Goal: Book appointment/travel/reservation

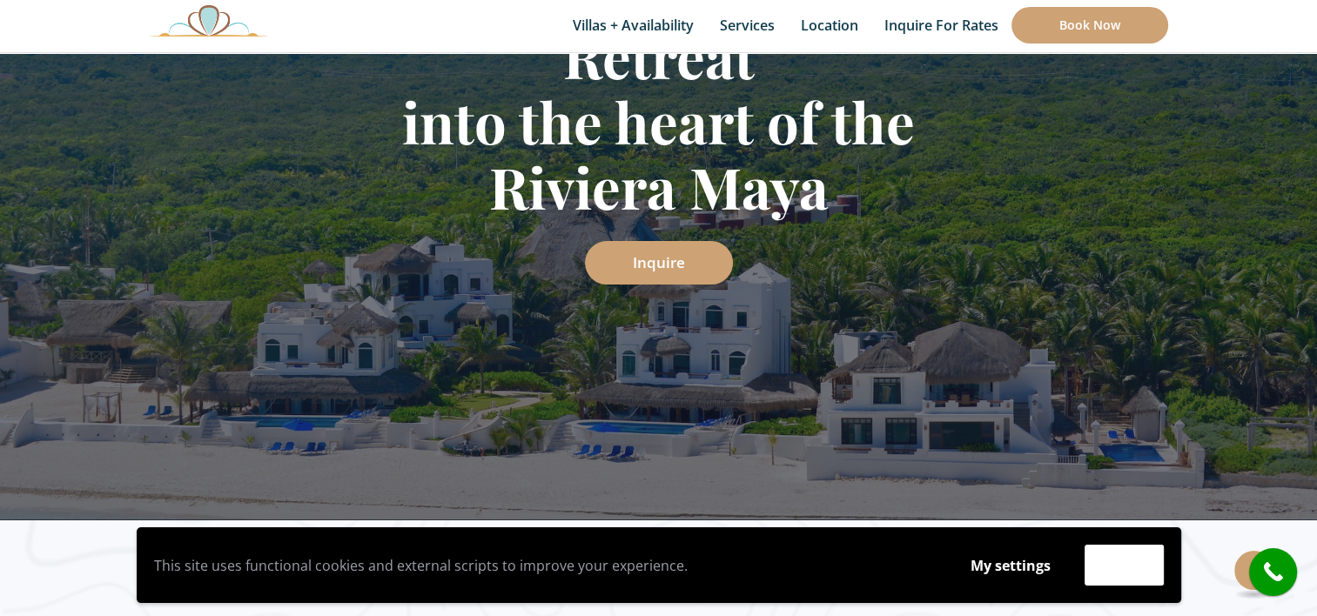
scroll to position [464, 0]
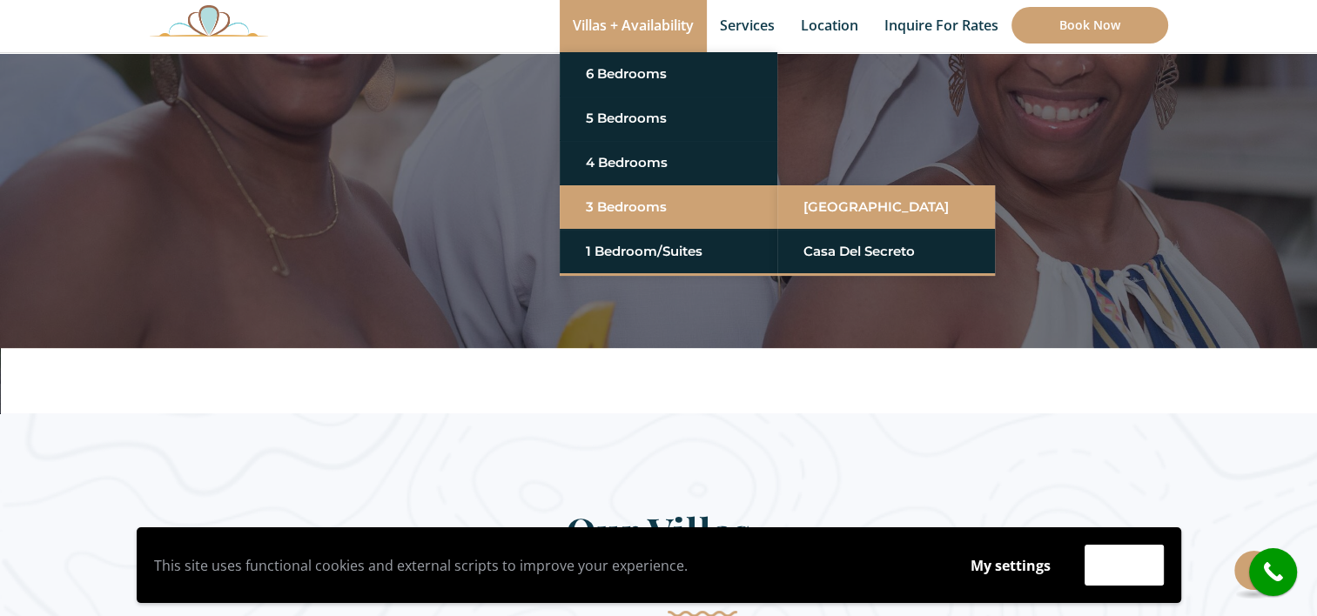
click at [843, 207] on link "[GEOGRAPHIC_DATA]" at bounding box center [885, 206] width 165 height 31
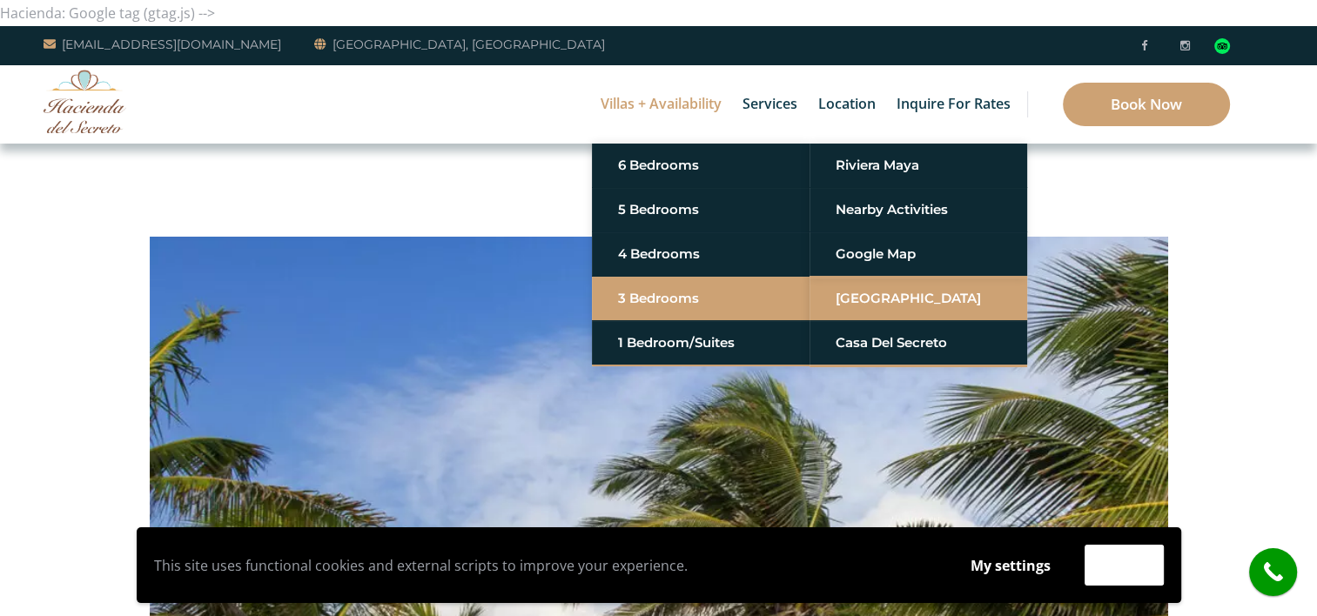
click at [863, 293] on link "[GEOGRAPHIC_DATA]" at bounding box center [918, 298] width 165 height 31
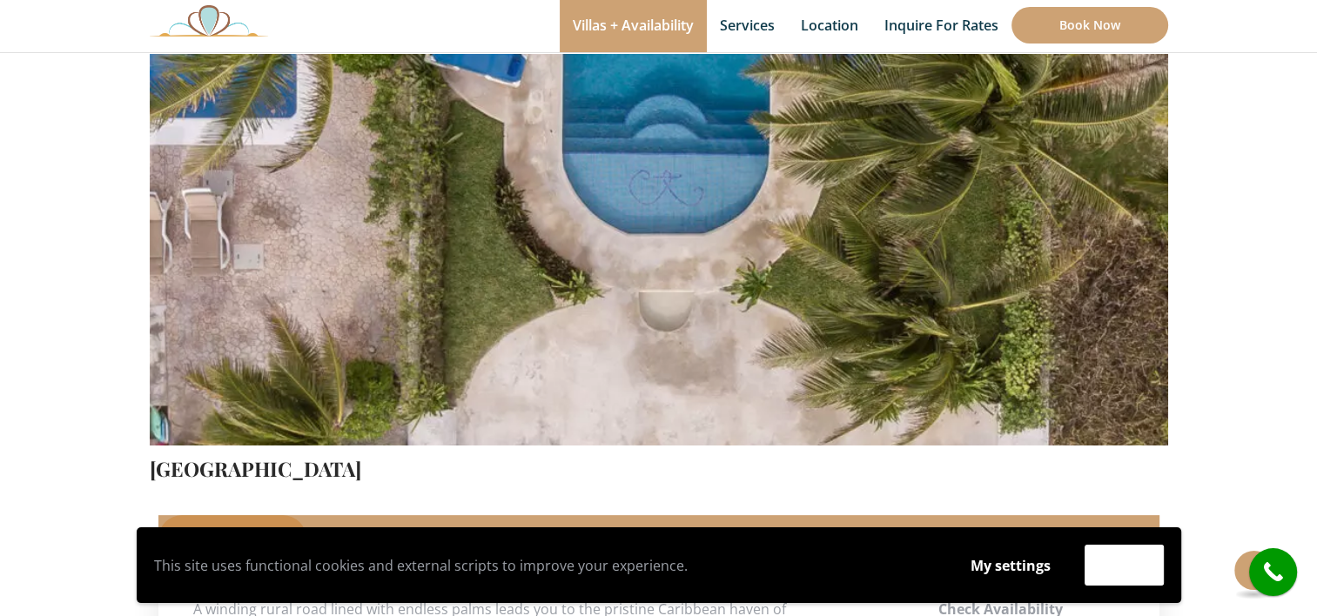
scroll to position [348, 0]
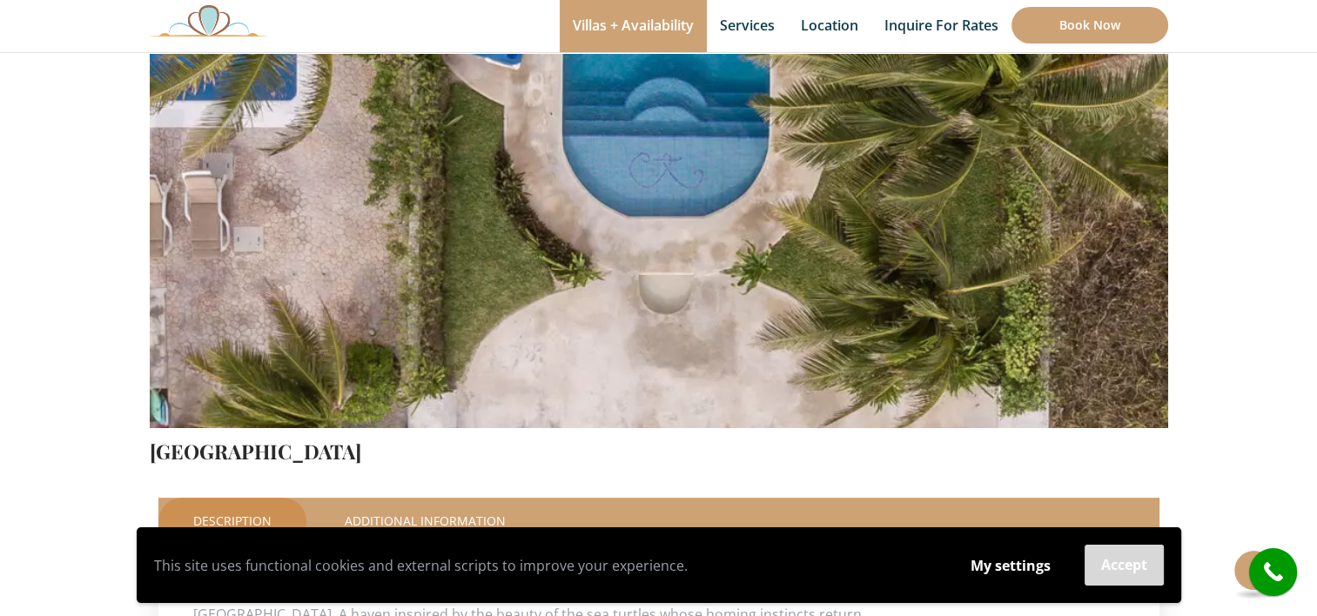
click at [1097, 568] on button "Accept" at bounding box center [1124, 565] width 79 height 41
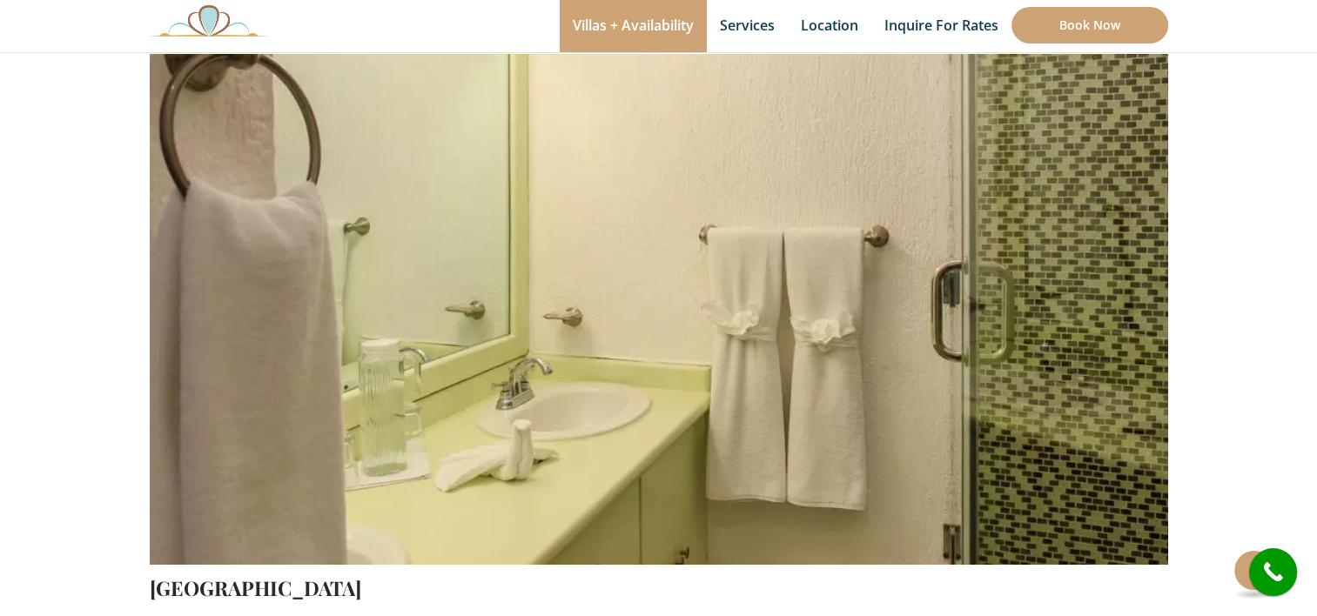
scroll to position [245, 0]
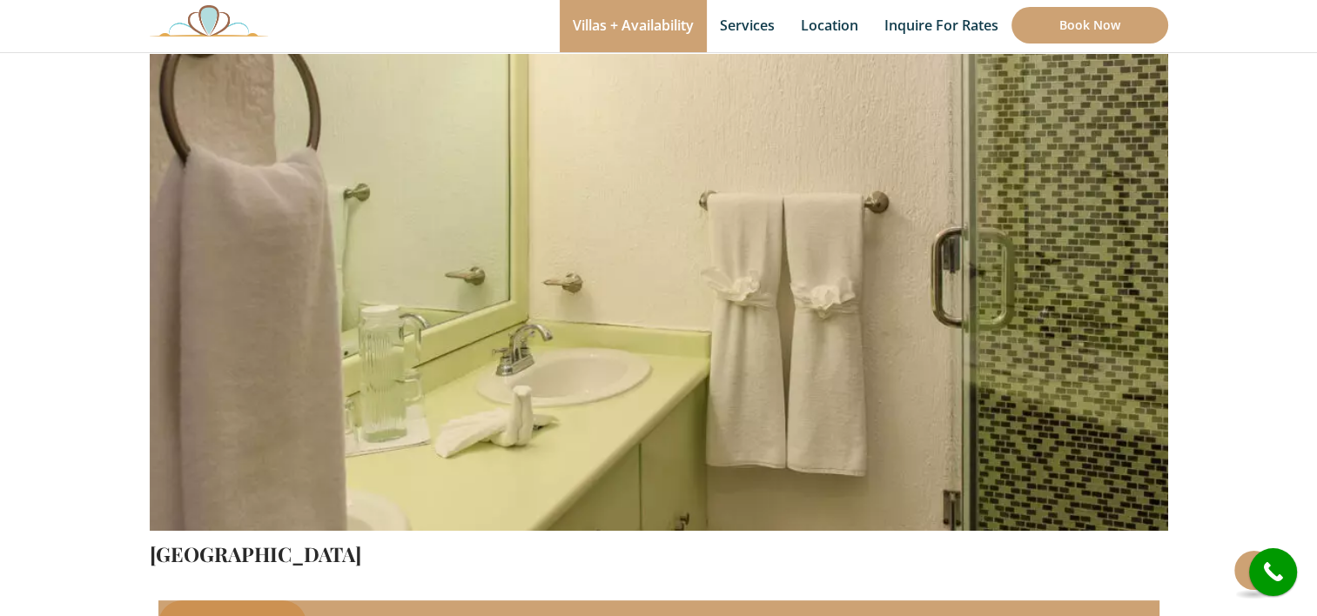
click at [599, 397] on img at bounding box center [659, 195] width 1018 height 679
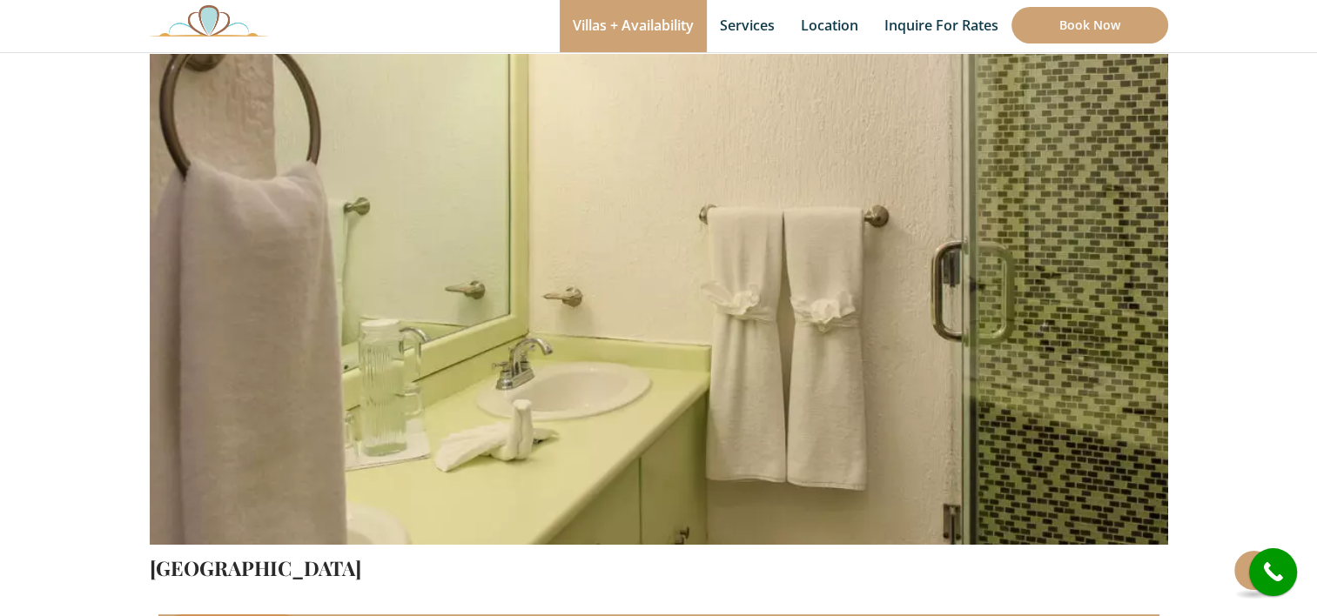
scroll to position [348, 0]
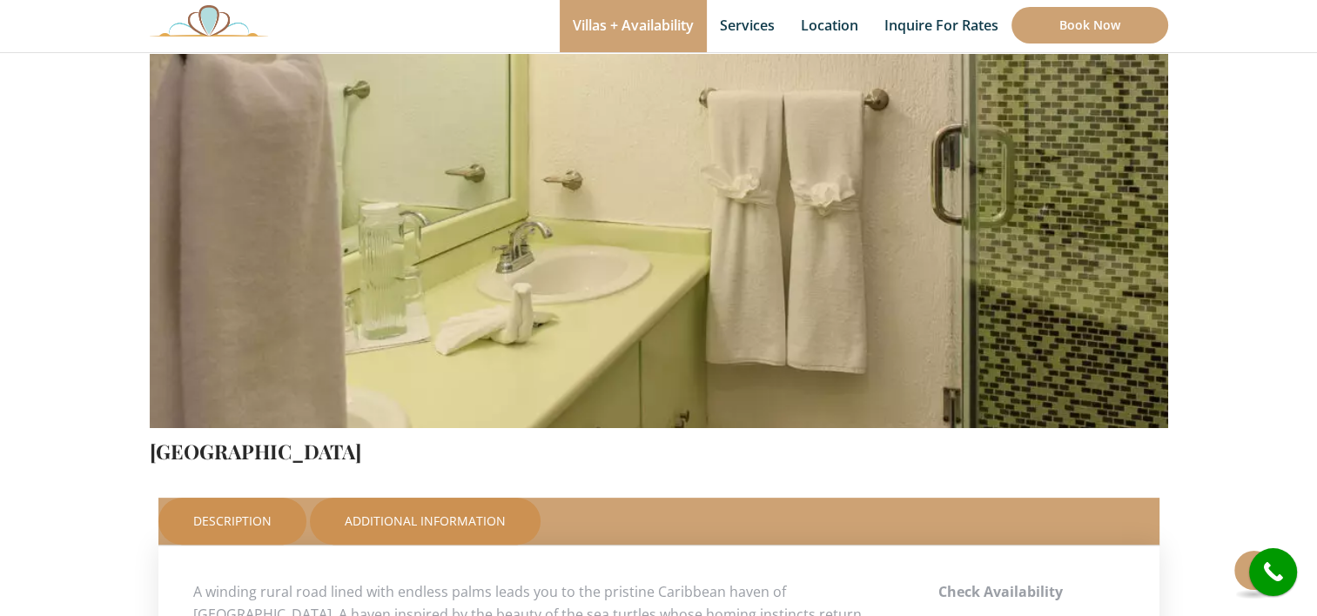
click at [448, 509] on link "Additional Information" at bounding box center [425, 521] width 231 height 47
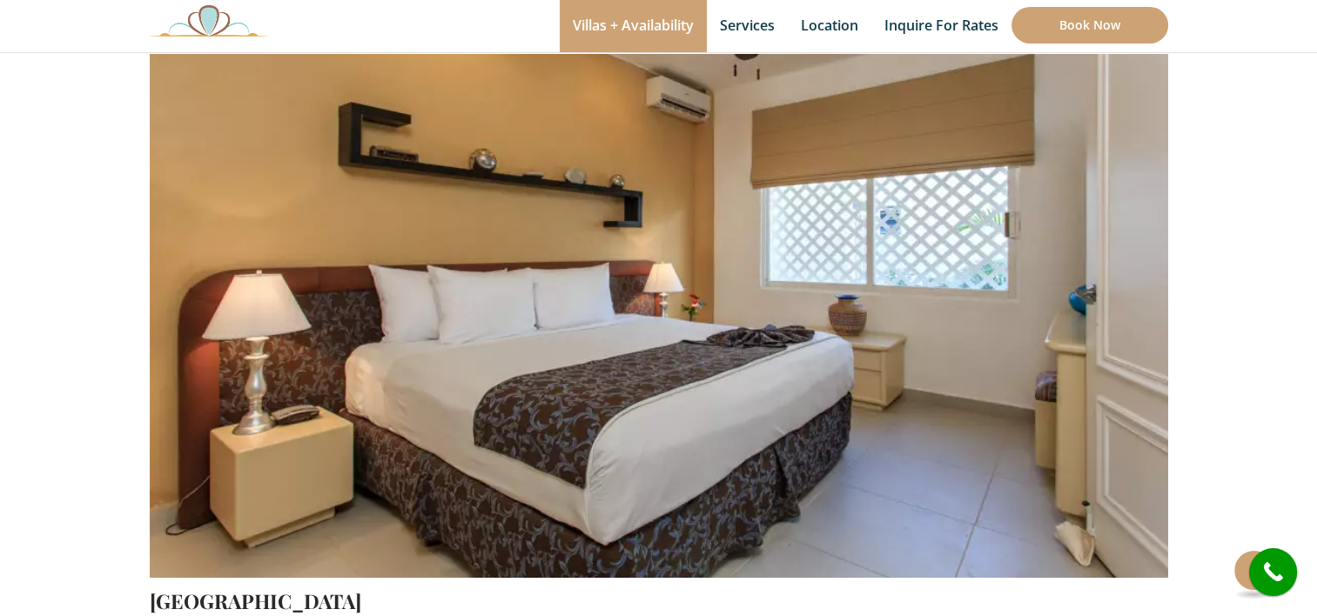
scroll to position [232, 0]
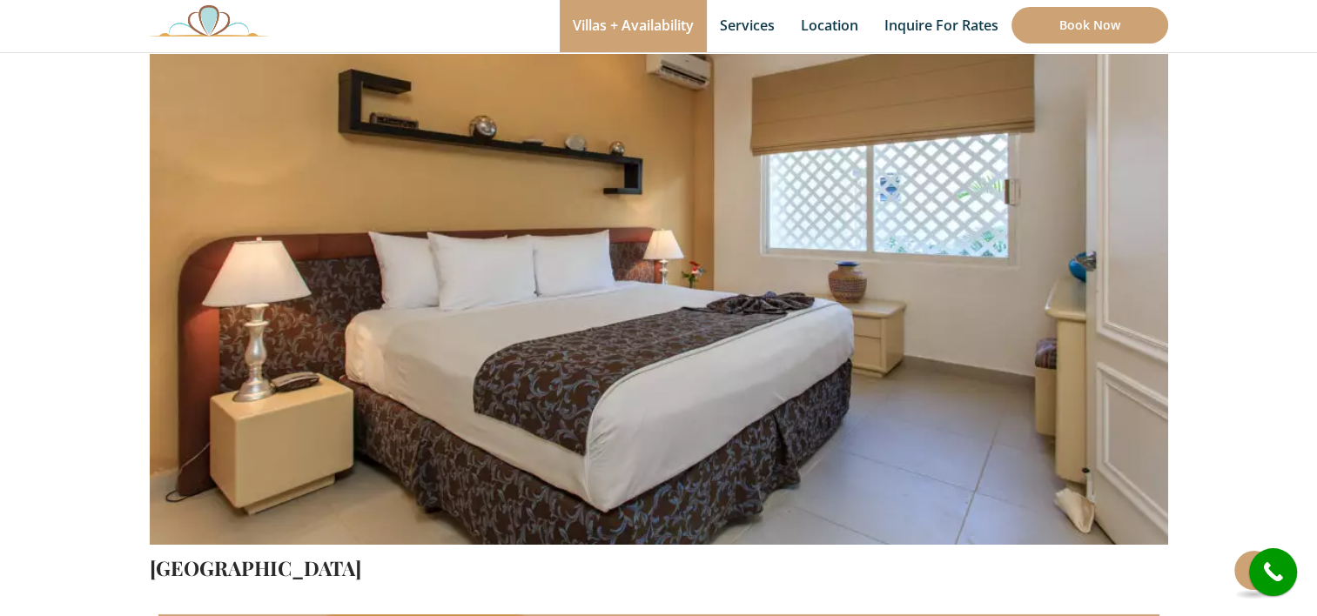
click at [1028, 369] on img at bounding box center [659, 209] width 1018 height 679
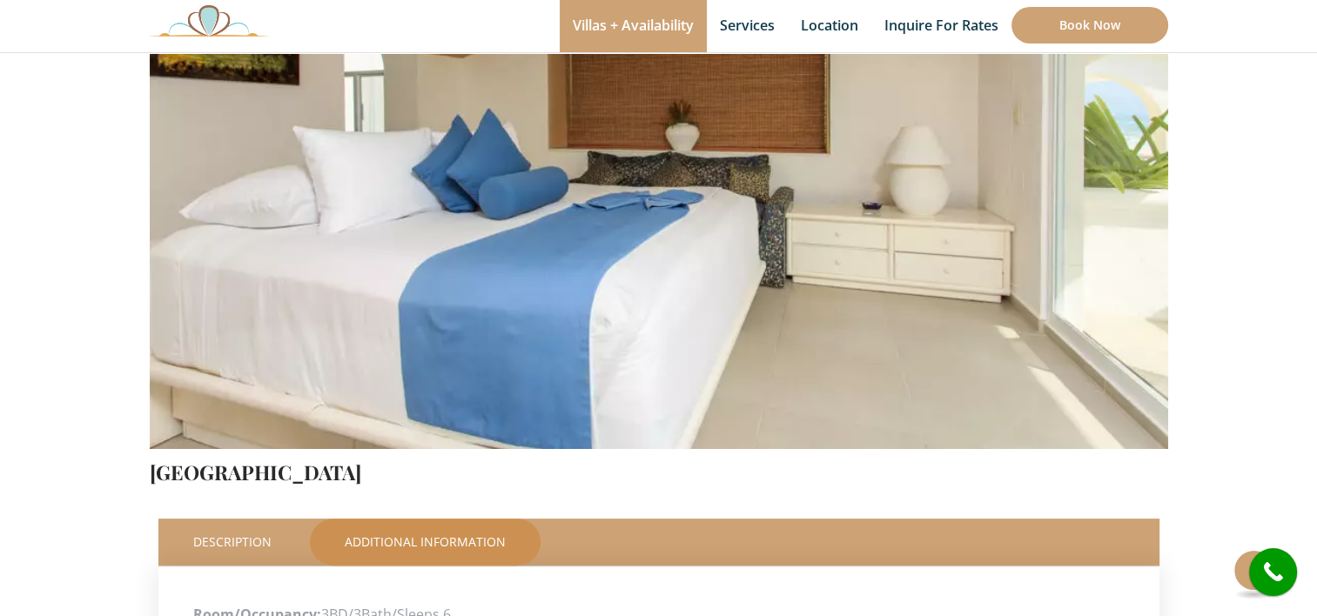
scroll to position [464, 0]
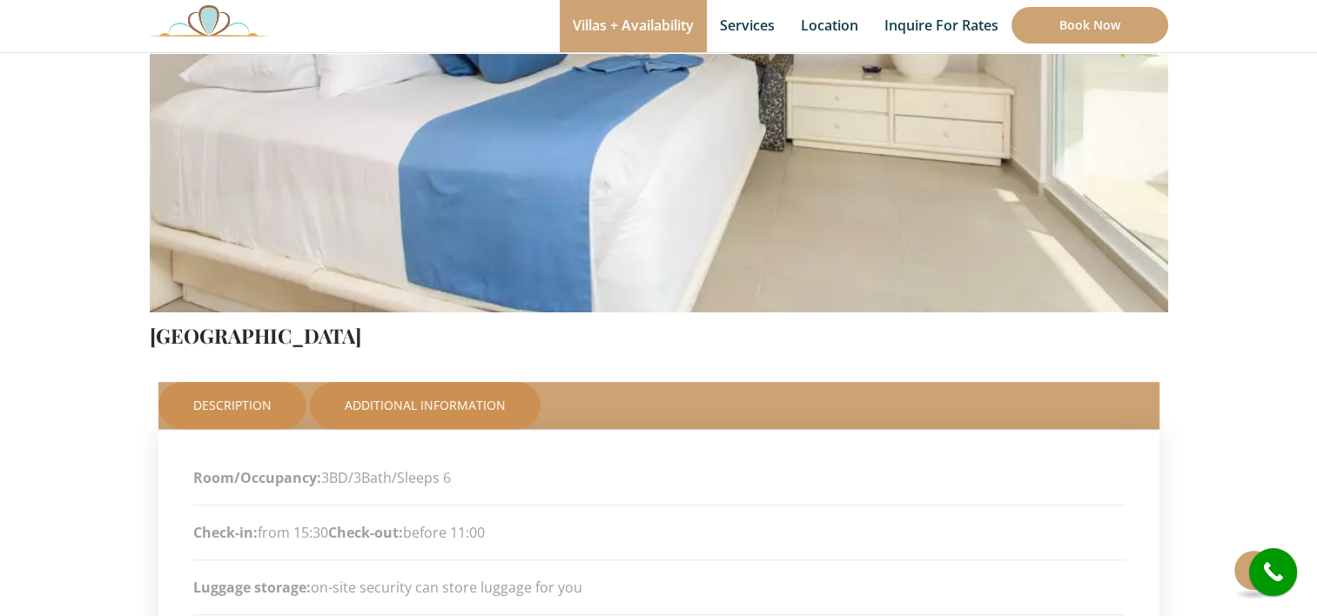
click at [220, 404] on link "Description" at bounding box center [232, 405] width 148 height 47
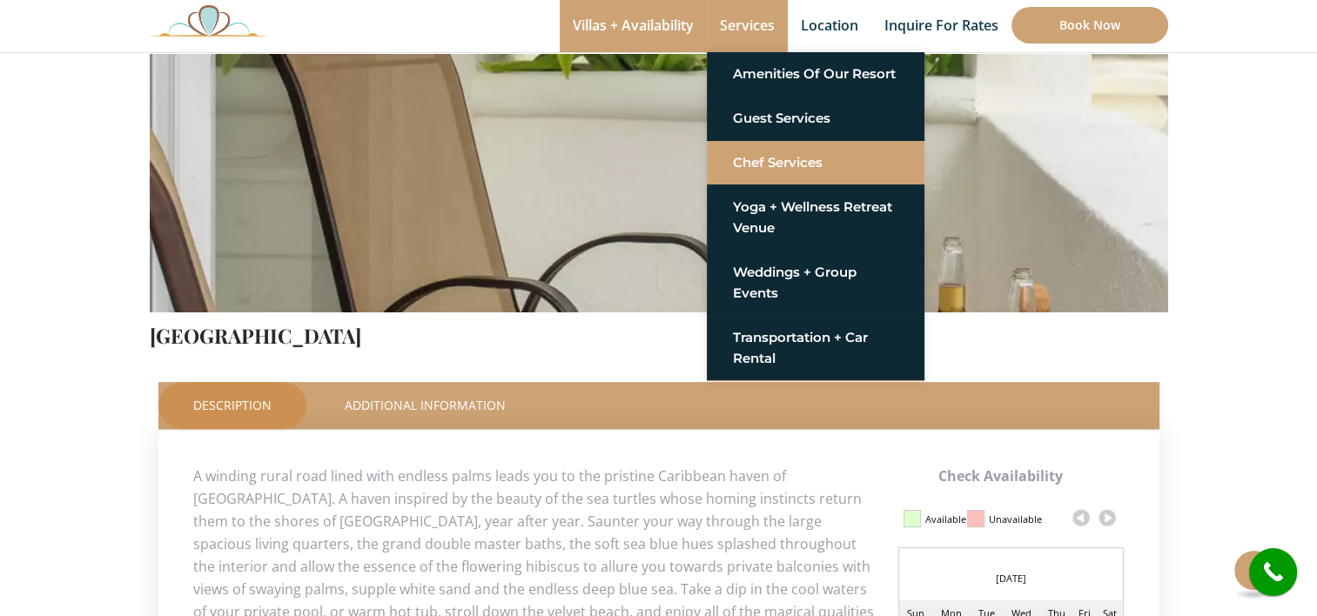
click at [739, 154] on link "Chef Services" at bounding box center [815, 162] width 165 height 31
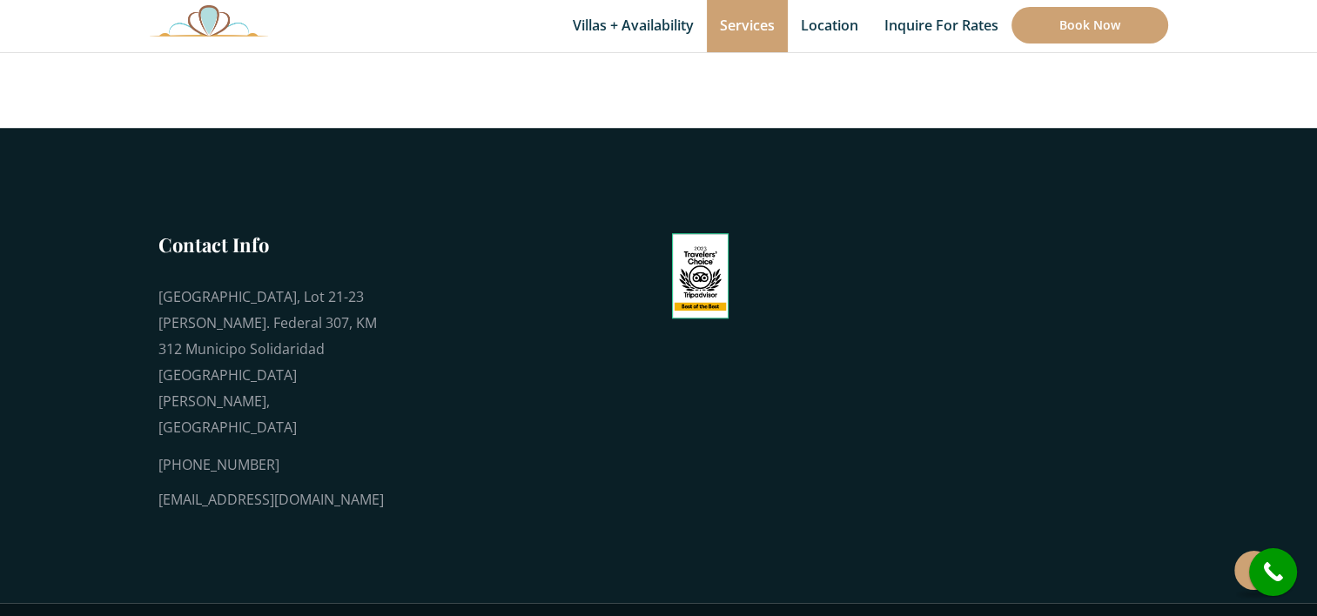
scroll to position [1062, 0]
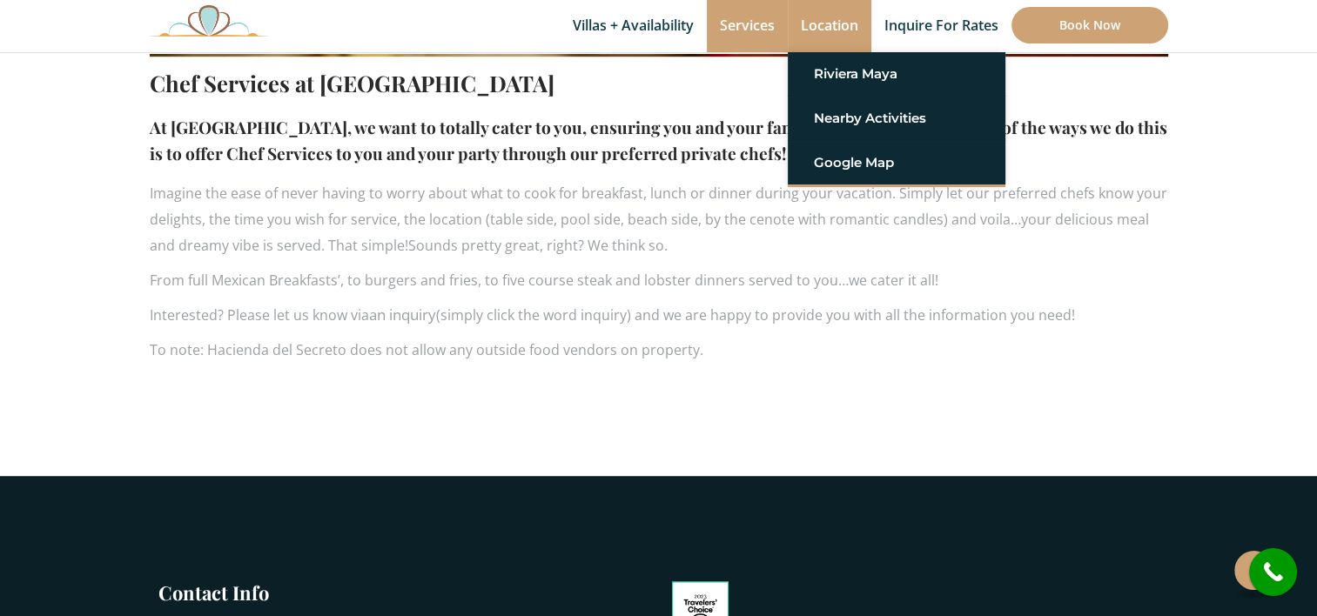
click at [808, 29] on link "Location" at bounding box center [830, 26] width 84 height 52
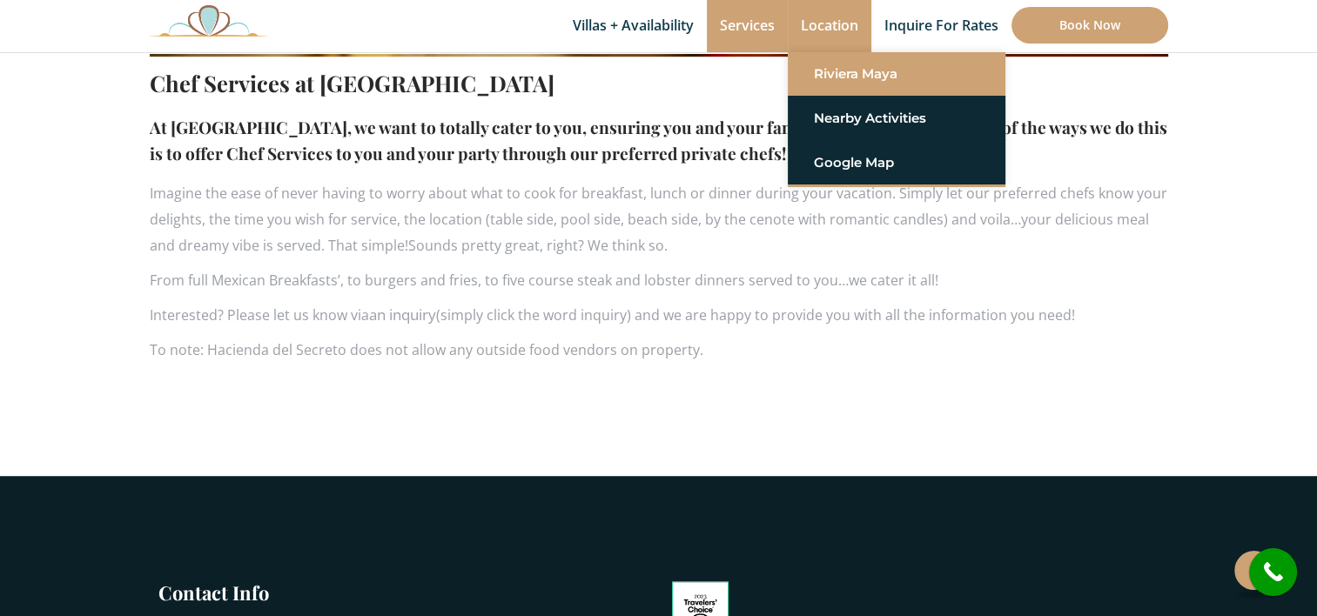
click at [814, 66] on link "Riviera Maya" at bounding box center [896, 73] width 165 height 31
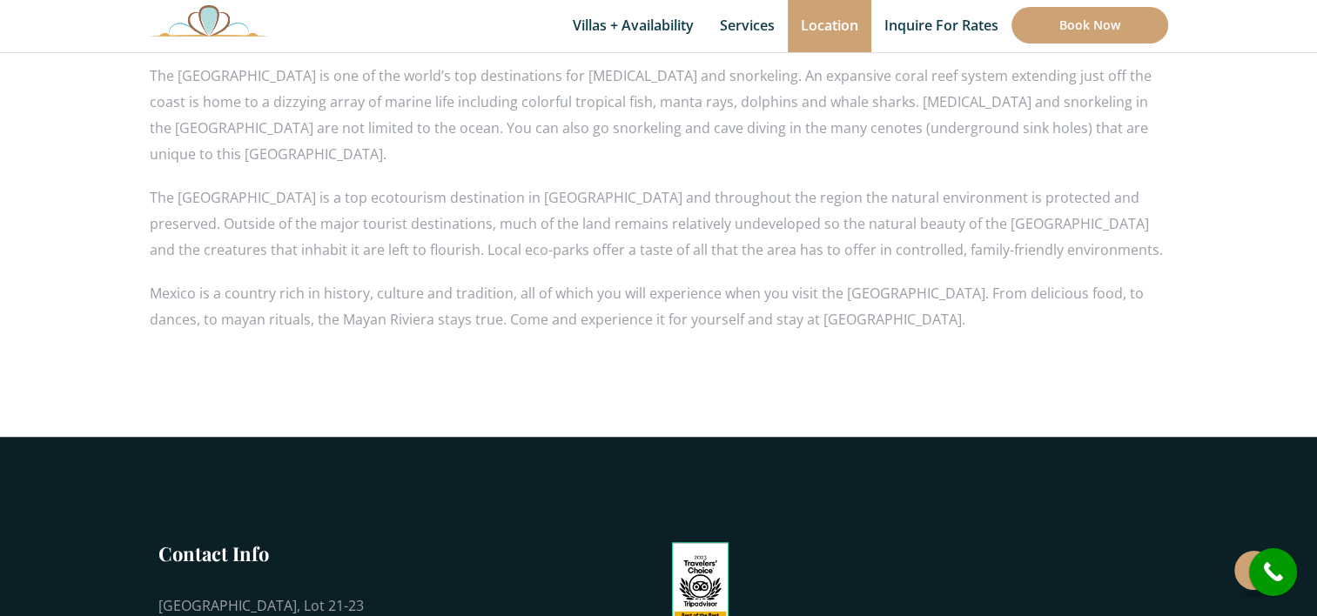
scroll to position [1508, 0]
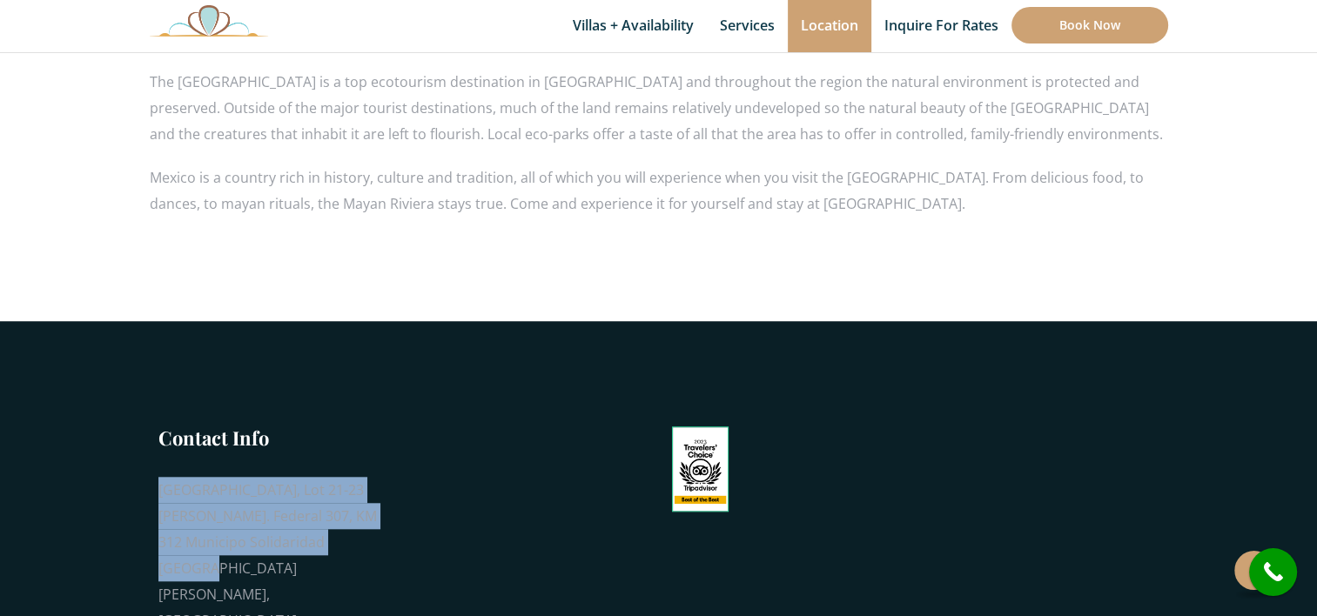
drag, startPoint x: 347, startPoint y: 491, endPoint x: 151, endPoint y: 441, distance: 202.9
click at [151, 441] on div "Contact Info [GEOGRAPHIC_DATA], Lot 21-23 [PERSON_NAME]. Federal 307, KM 312 Mu…" at bounding box center [267, 565] width 235 height 281
drag, startPoint x: 151, startPoint y: 441, endPoint x: 174, endPoint y: 437, distance: 23.9
copy div "[GEOGRAPHIC_DATA], Lot 21-23 [PERSON_NAME]. Federal 307, KM 312 Municipo Solida…"
